Goal: Task Accomplishment & Management: Use online tool/utility

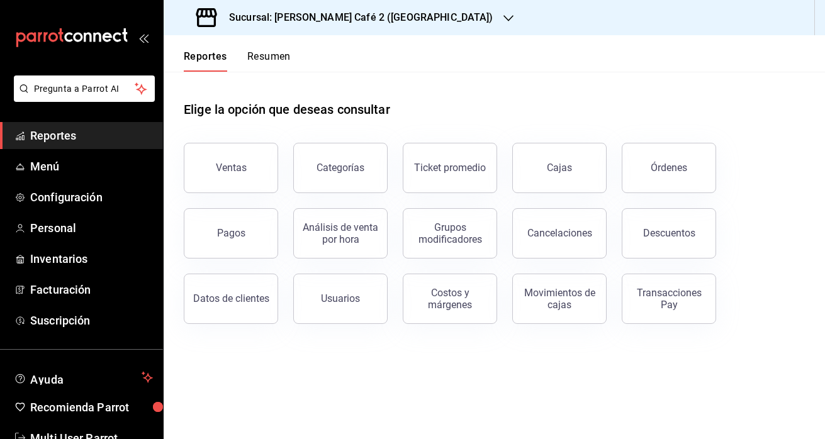
click at [269, 54] on button "Resumen" at bounding box center [268, 60] width 43 height 21
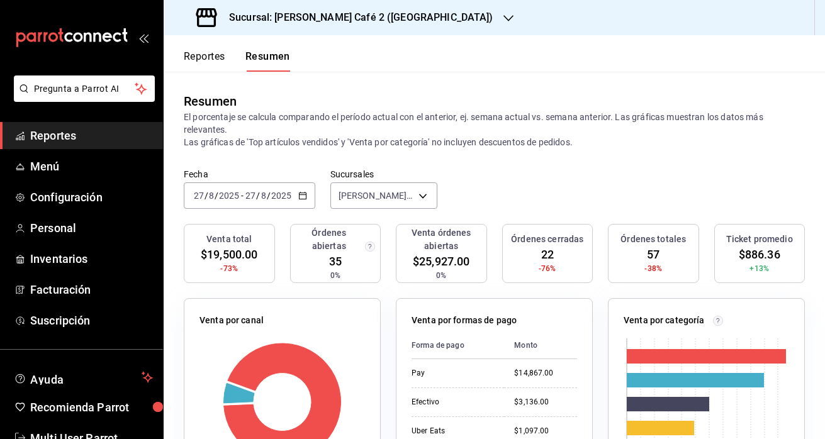
click at [345, 18] on h3 "Sucursal: [PERSON_NAME] Café 2 ([GEOGRAPHIC_DATA])" at bounding box center [356, 17] width 274 height 15
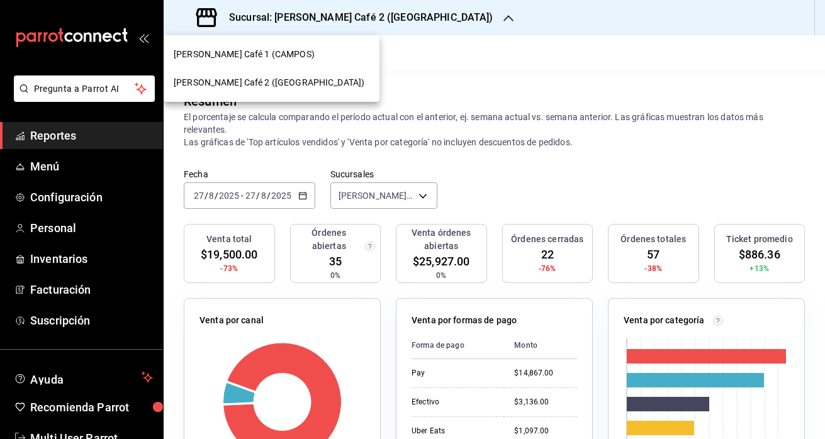
click at [422, 111] on div at bounding box center [412, 219] width 825 height 439
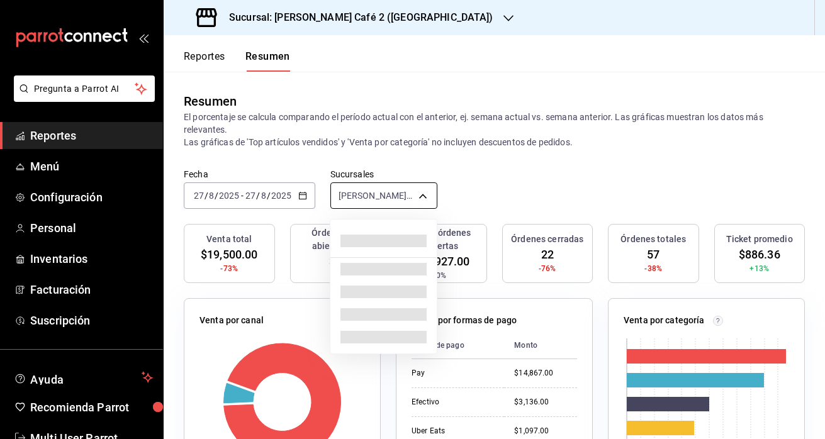
click at [379, 186] on body "Pregunta a Parrot AI Reportes Menú Configuración Personal Inventarios Facturaci…" at bounding box center [412, 219] width 825 height 439
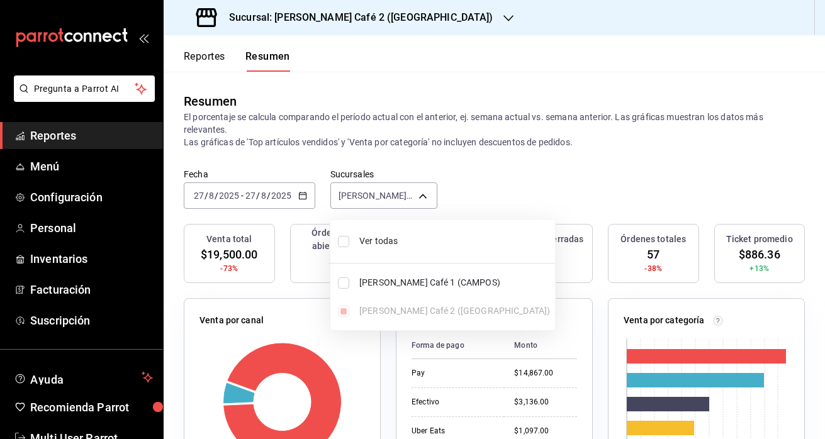
click at [344, 243] on input "checkbox" at bounding box center [343, 241] width 11 height 11
checkbox input "true"
type input "[object Object],[object Object]"
checkbox input "true"
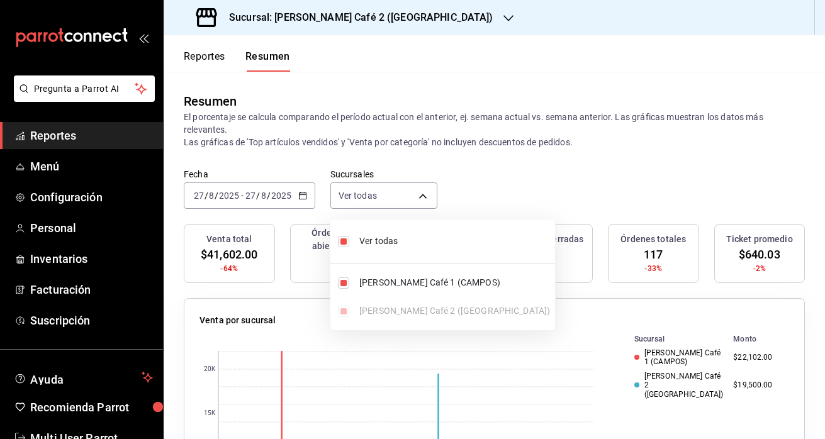
click at [514, 159] on div at bounding box center [412, 219] width 825 height 439
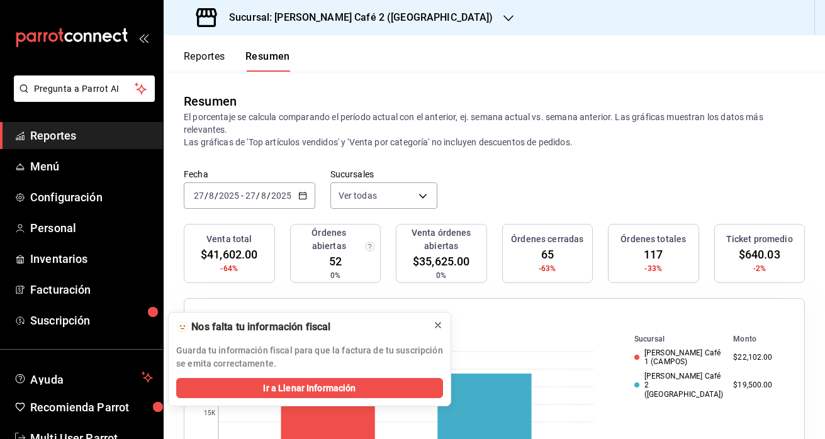
click at [438, 321] on icon at bounding box center [438, 325] width 10 height 10
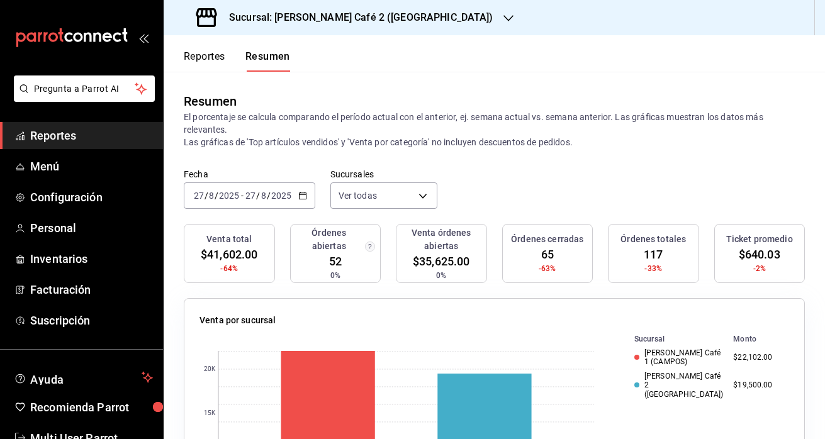
click at [250, 195] on input "27" at bounding box center [250, 196] width 11 height 10
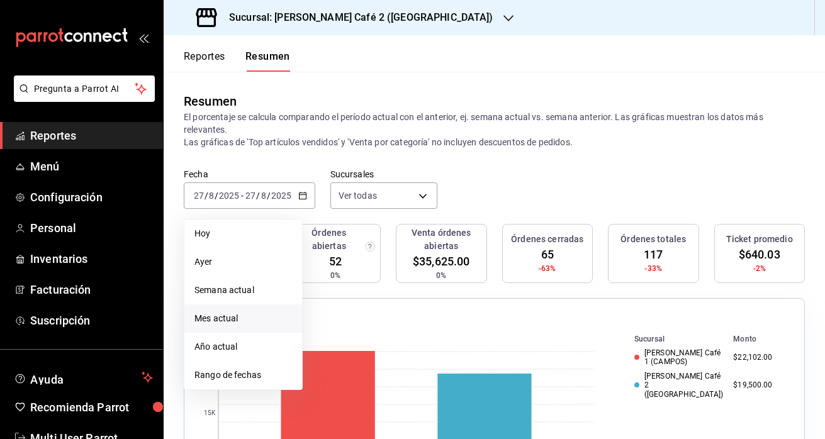
click at [230, 318] on span "Mes actual" at bounding box center [243, 318] width 98 height 13
